Goal: Check status: Check status

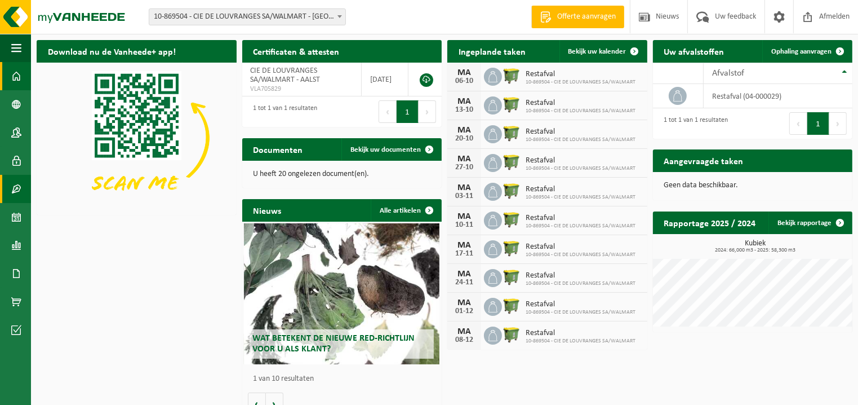
click at [17, 190] on span at bounding box center [16, 189] width 10 height 28
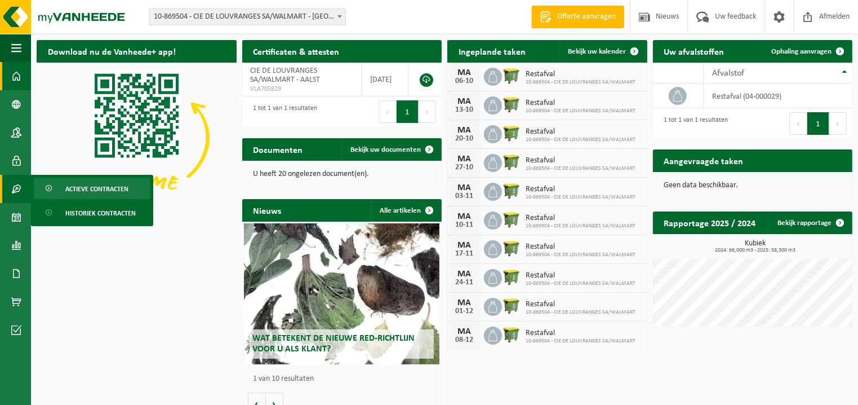
click at [119, 192] on span "Actieve contracten" at bounding box center [96, 188] width 63 height 21
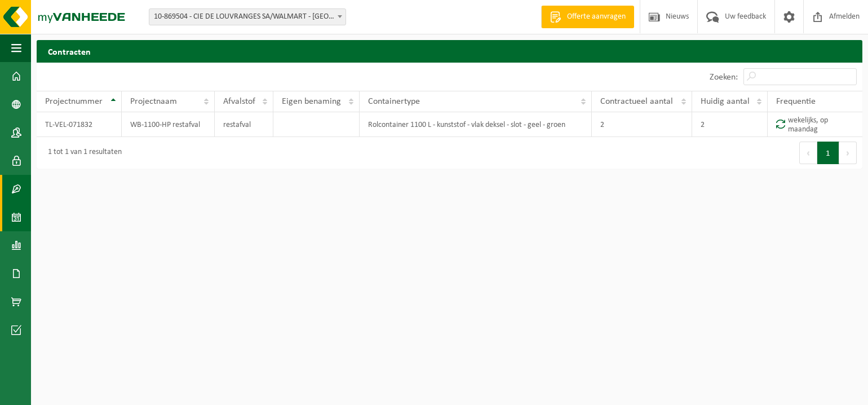
click at [14, 218] on span at bounding box center [16, 217] width 10 height 28
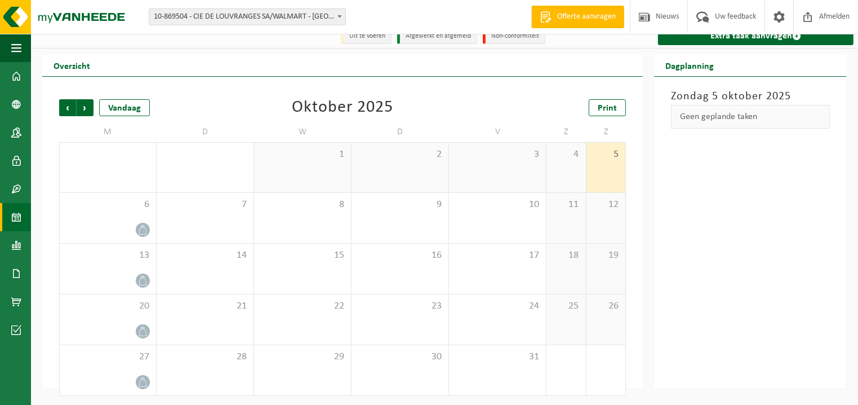
scroll to position [14, 0]
